Goal: Information Seeking & Learning: Learn about a topic

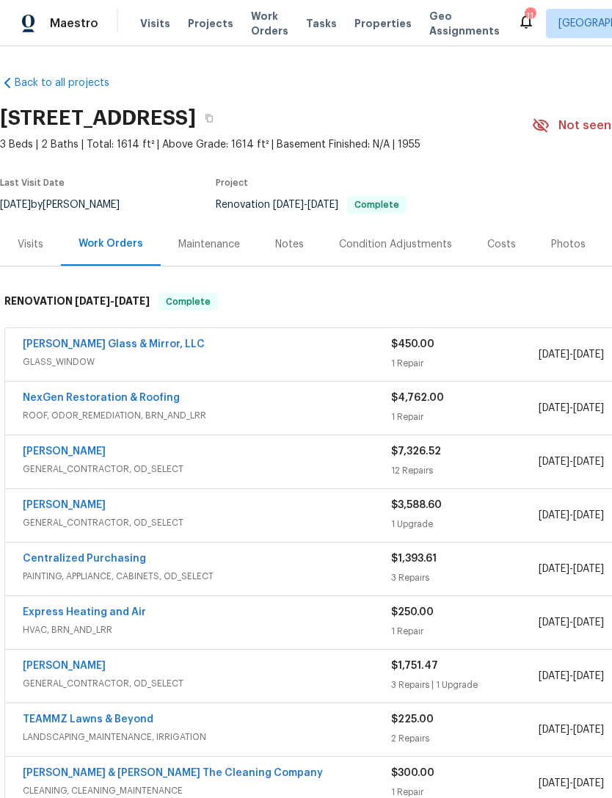
click at [28, 252] on div "Visits" at bounding box center [31, 244] width 26 height 15
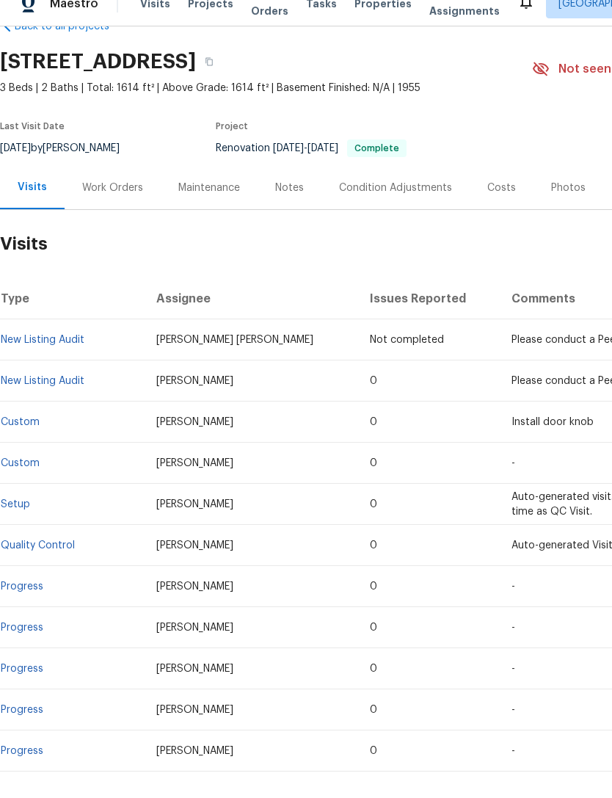
scroll to position [37, 0]
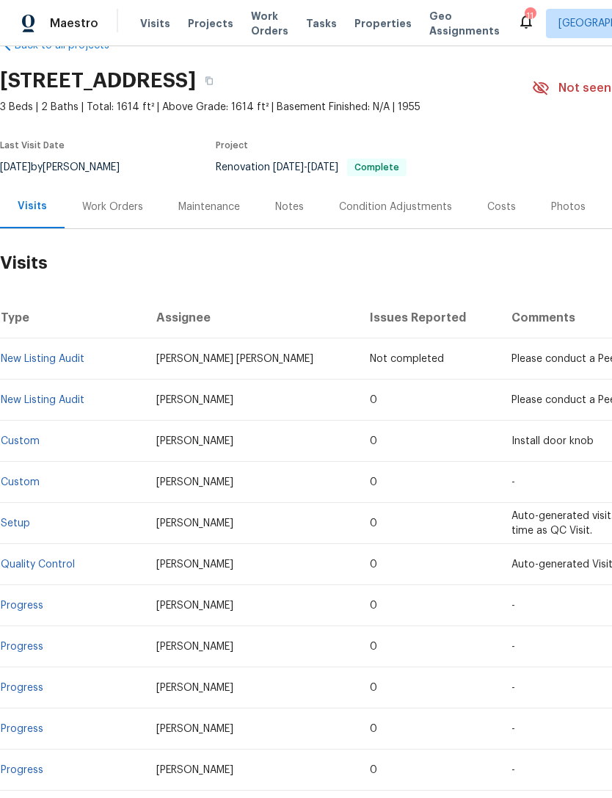
click at [48, 380] on td "New Listing Audit" at bounding box center [72, 400] width 145 height 41
click at [62, 382] on td "New Listing Audit" at bounding box center [72, 400] width 145 height 41
click at [51, 395] on link "New Listing Audit" at bounding box center [43, 400] width 84 height 10
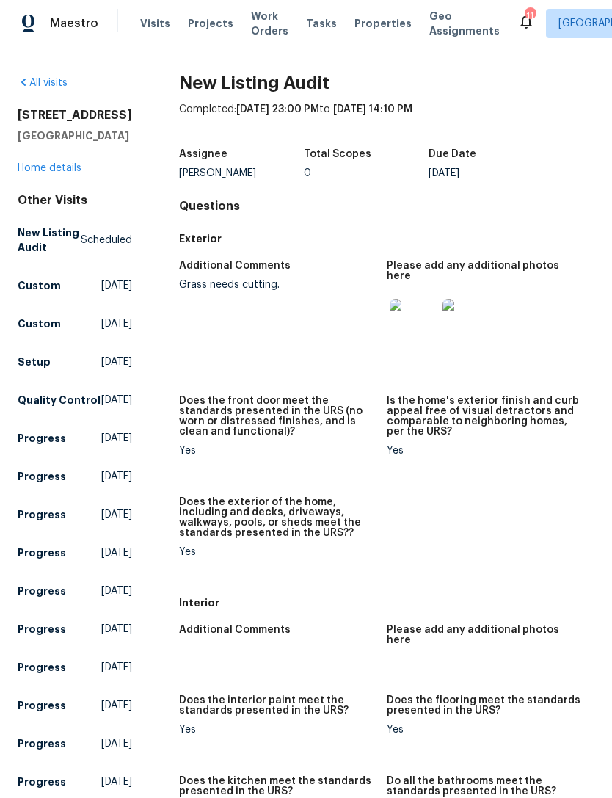
click at [35, 173] on link "Home details" at bounding box center [50, 168] width 64 height 10
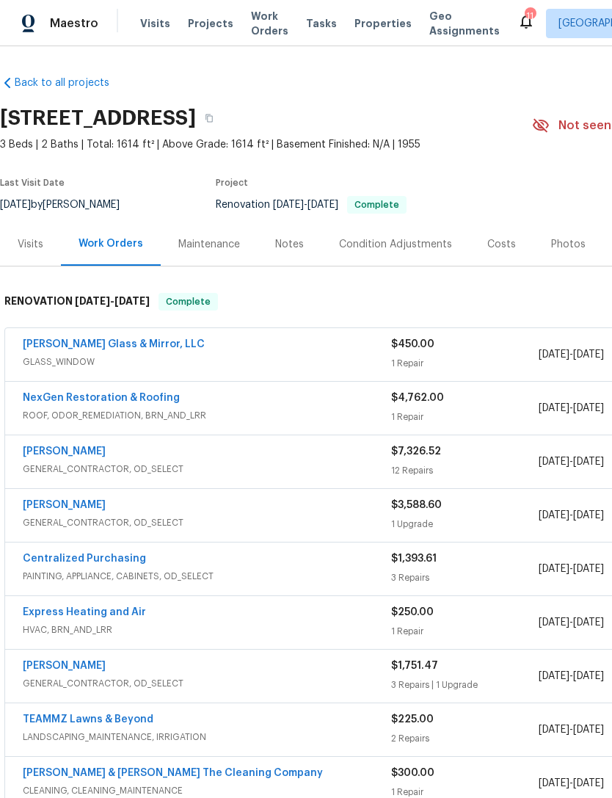
click at [45, 266] on div "Visits" at bounding box center [30, 244] width 61 height 43
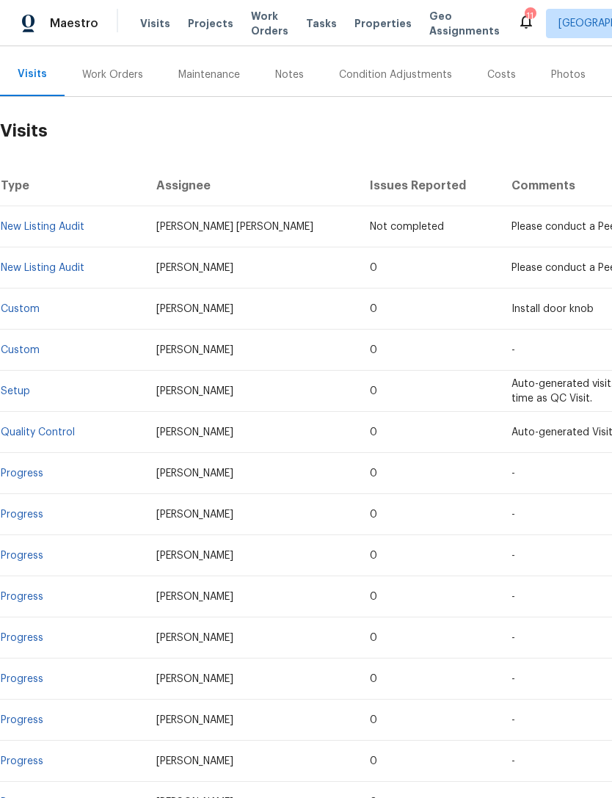
scroll to position [170, 0]
click at [48, 273] on link "New Listing Audit" at bounding box center [43, 268] width 84 height 10
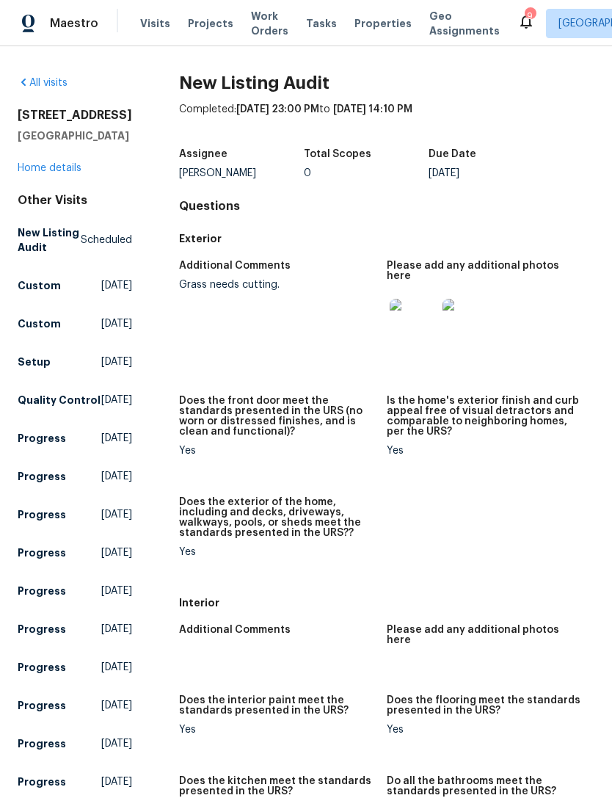
click at [68, 173] on link "Home details" at bounding box center [50, 168] width 64 height 10
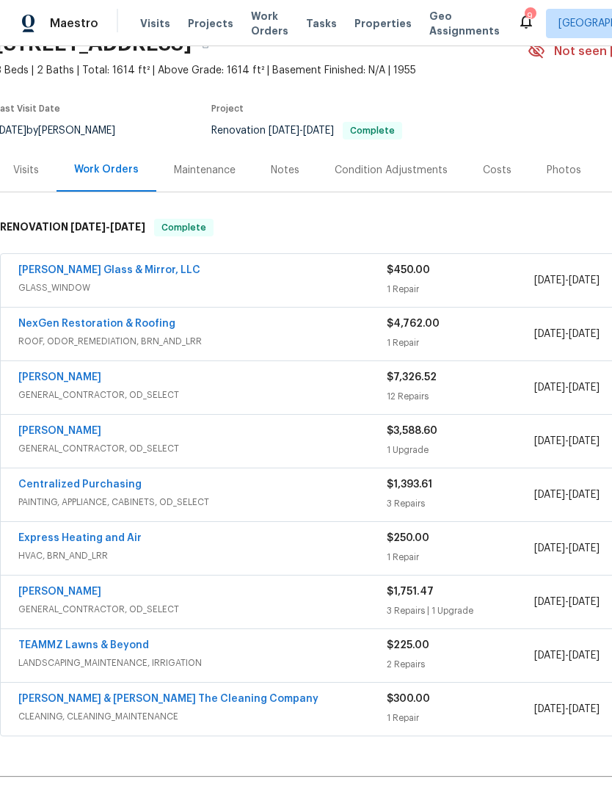
scroll to position [74, 4]
click at [275, 617] on span "GENERAL_CONTRACTOR, OD_SELECT" at bounding box center [203, 609] width 369 height 15
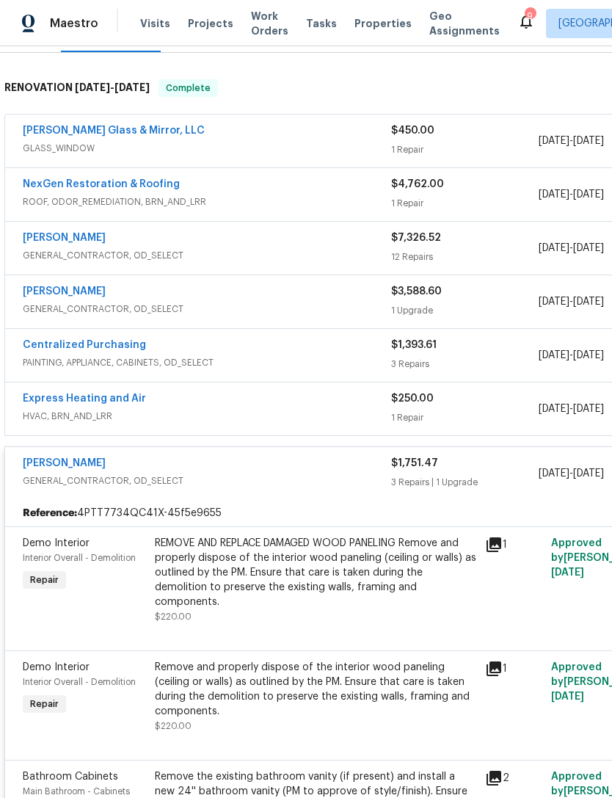
scroll to position [204, 0]
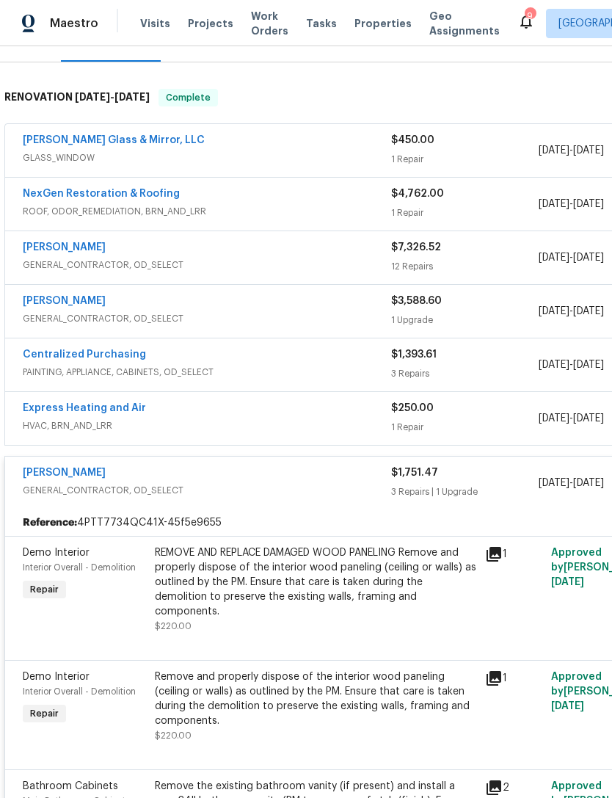
click at [221, 311] on div "[PERSON_NAME]" at bounding box center [207, 303] width 369 height 18
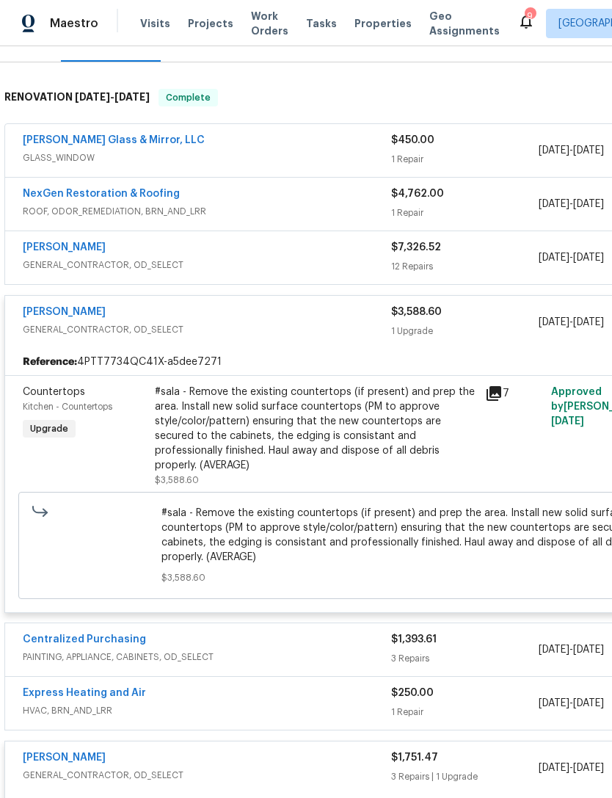
click at [493, 402] on icon at bounding box center [494, 394] width 18 height 18
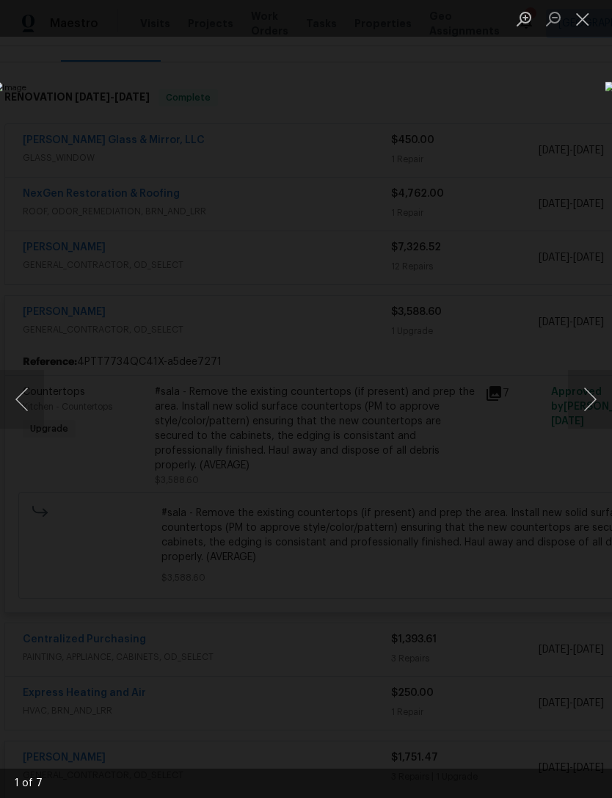
click at [587, 397] on button "Next image" at bounding box center [590, 399] width 44 height 59
click at [584, 396] on button "Next image" at bounding box center [590, 399] width 44 height 59
click at [581, 400] on button "Next image" at bounding box center [590, 399] width 44 height 59
click at [582, 405] on button "Next image" at bounding box center [590, 399] width 44 height 59
click at [584, 405] on button "Next image" at bounding box center [590, 399] width 44 height 59
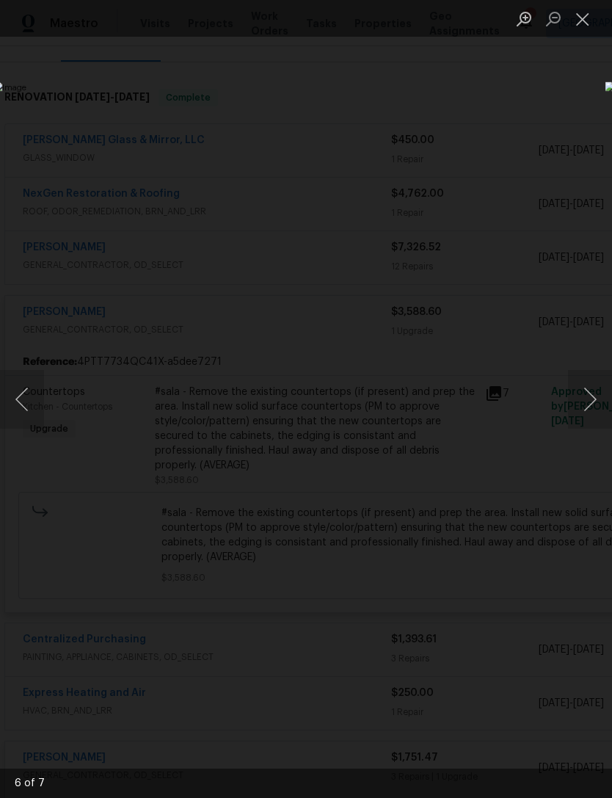
click at [587, 403] on button "Next image" at bounding box center [590, 399] width 44 height 59
click at [577, 18] on button "Close lightbox" at bounding box center [582, 19] width 29 height 26
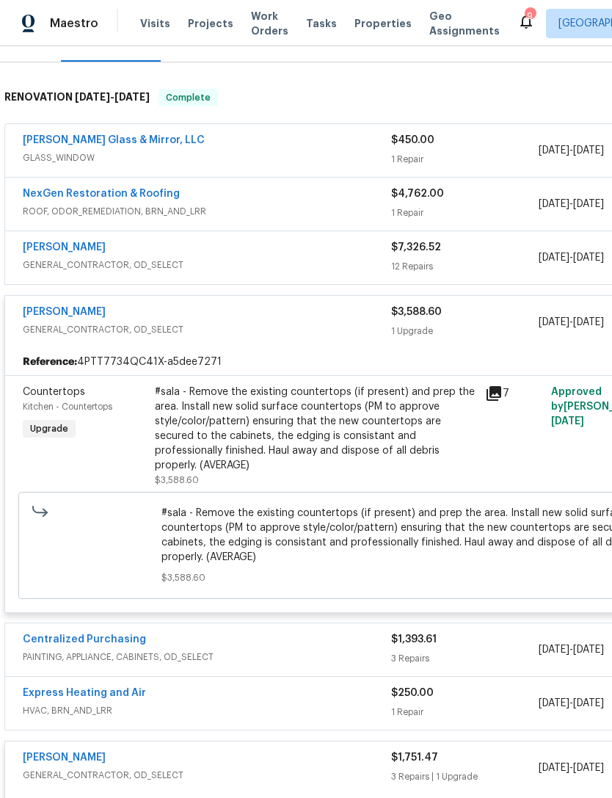
click at [203, 258] on div "[PERSON_NAME]" at bounding box center [207, 249] width 369 height 18
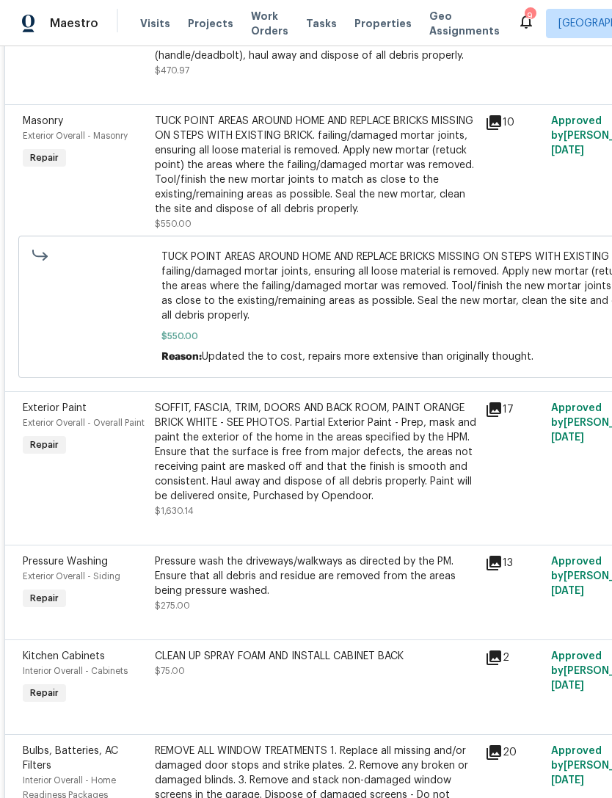
scroll to position [900, 0]
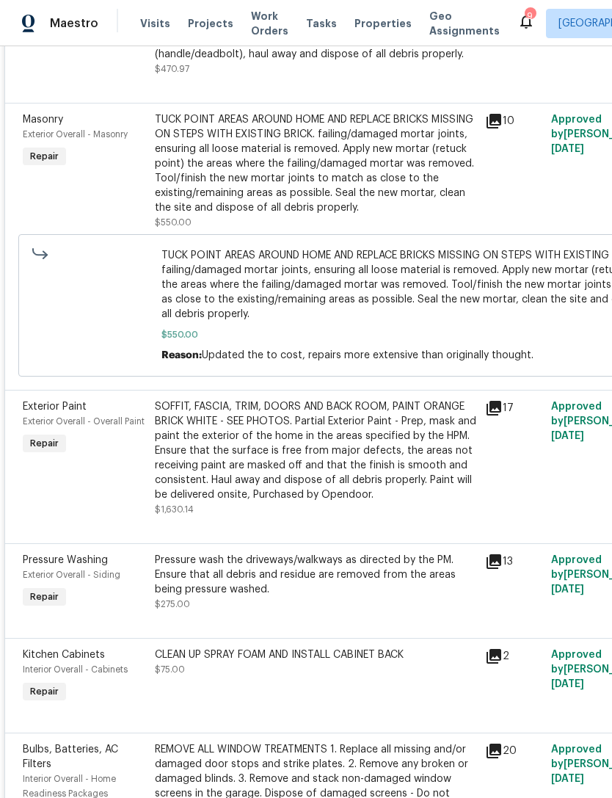
click at [494, 416] on icon at bounding box center [494, 408] width 15 height 15
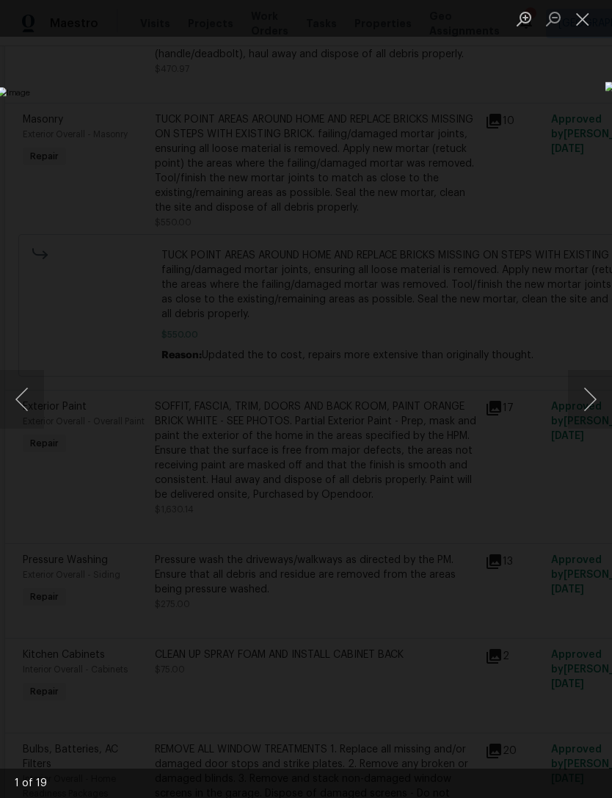
click at [581, 391] on button "Next image" at bounding box center [590, 399] width 44 height 59
click at [568, 395] on button "Next image" at bounding box center [590, 399] width 44 height 59
click at [476, 395] on img "Lightbox" at bounding box center [236, 399] width 479 height 624
click at [577, 402] on button "Next image" at bounding box center [590, 399] width 44 height 59
click at [582, 30] on button "Close lightbox" at bounding box center [582, 19] width 29 height 26
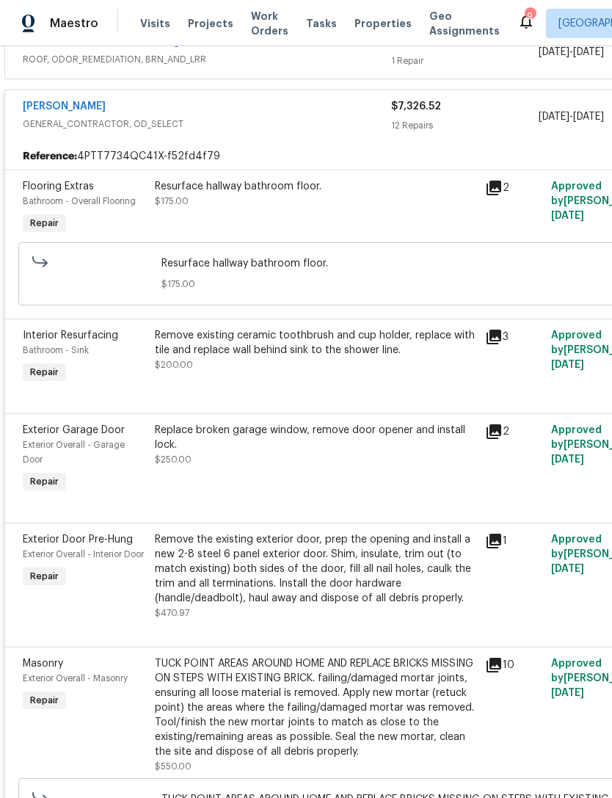
scroll to position [355, 0]
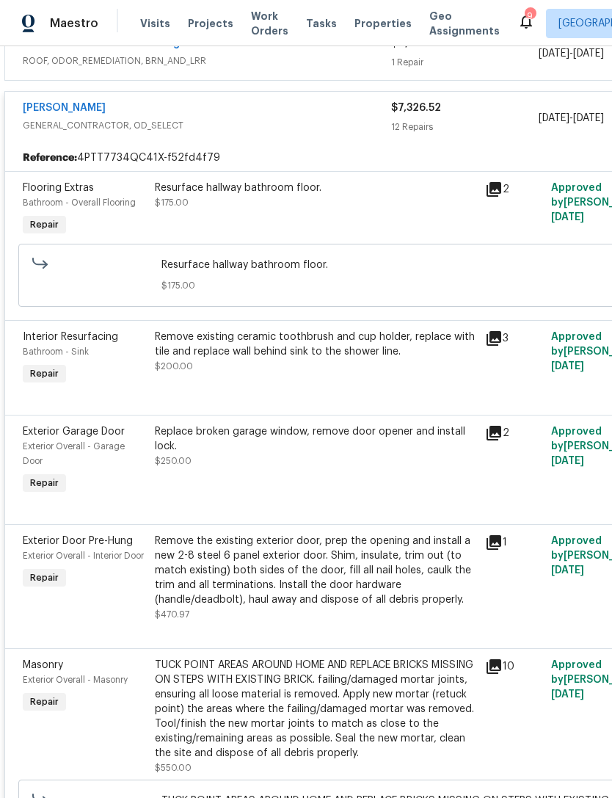
click at [495, 197] on icon at bounding box center [494, 189] width 15 height 15
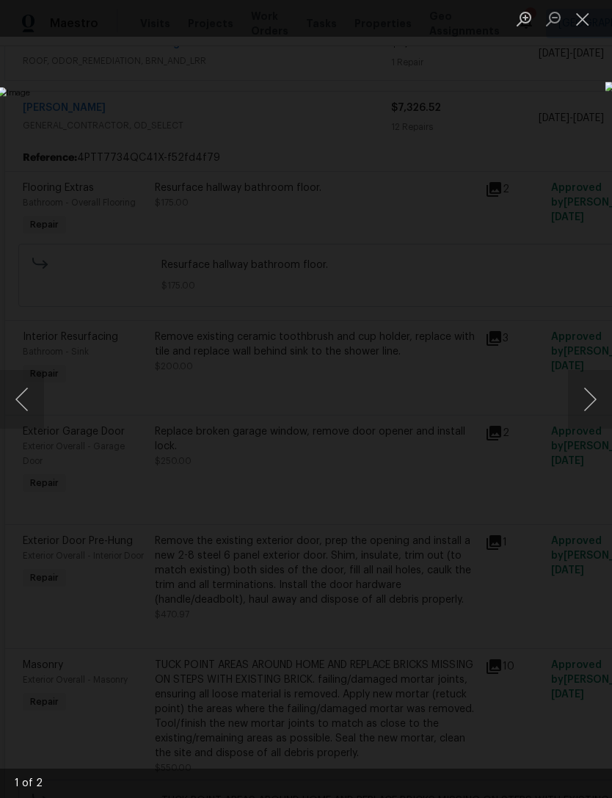
click at [582, 399] on button "Next image" at bounding box center [590, 399] width 44 height 59
click at [595, 405] on button "Next image" at bounding box center [590, 399] width 44 height 59
click at [582, 392] on button "Next image" at bounding box center [590, 399] width 44 height 59
click at [582, 28] on button "Close lightbox" at bounding box center [582, 19] width 29 height 26
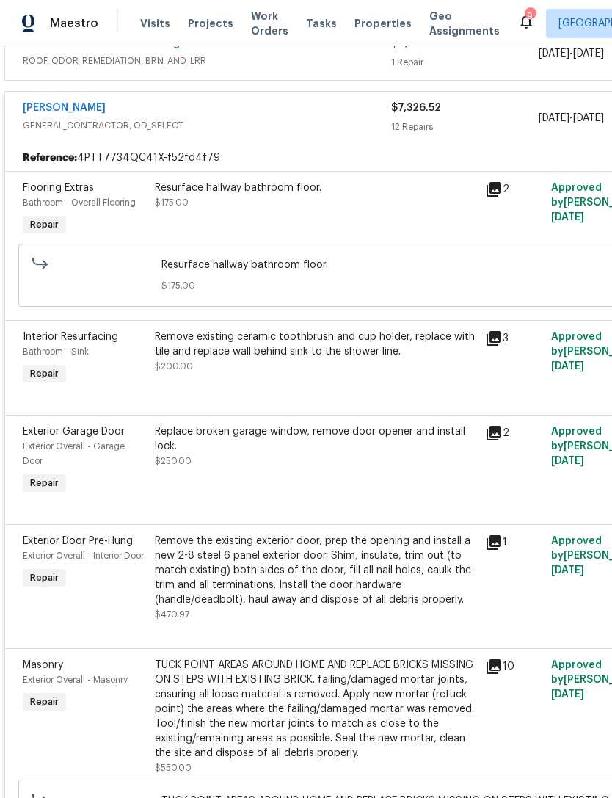
click at [499, 346] on icon at bounding box center [494, 338] width 15 height 15
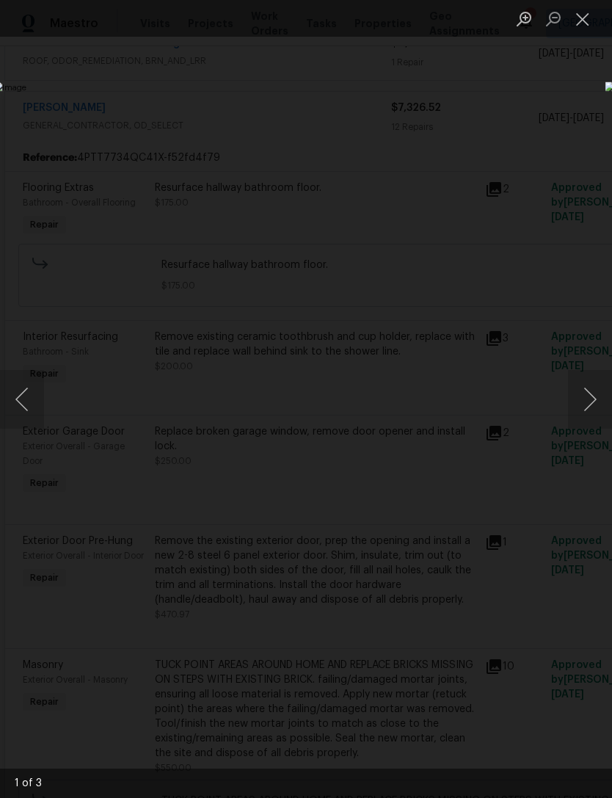
click at [602, 404] on button "Next image" at bounding box center [590, 399] width 44 height 59
click at [574, 394] on button "Next image" at bounding box center [590, 399] width 44 height 59
click at [571, 399] on button "Next image" at bounding box center [590, 399] width 44 height 59
